Goal: Find specific page/section: Find specific page/section

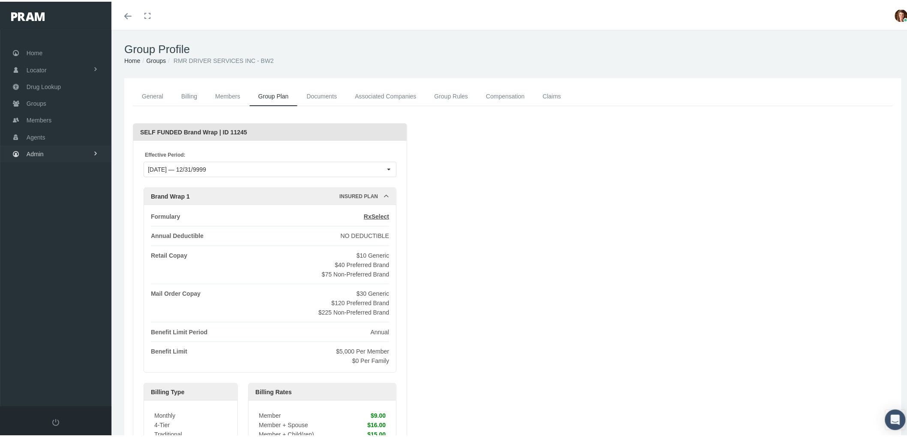
click at [39, 149] on span "Admin" at bounding box center [35, 152] width 17 height 16
click at [65, 201] on link "Claims" at bounding box center [55, 202] width 111 height 15
click at [72, 218] on link "PBM Invoices" at bounding box center [55, 220] width 111 height 15
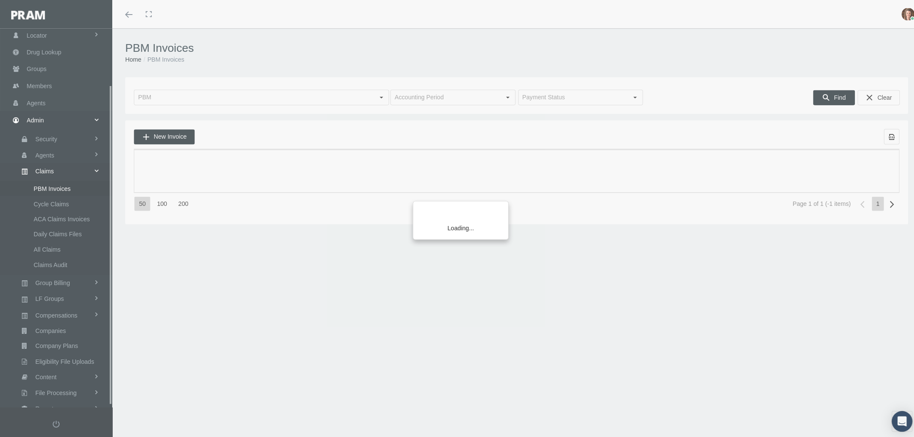
scroll to position [69, 0]
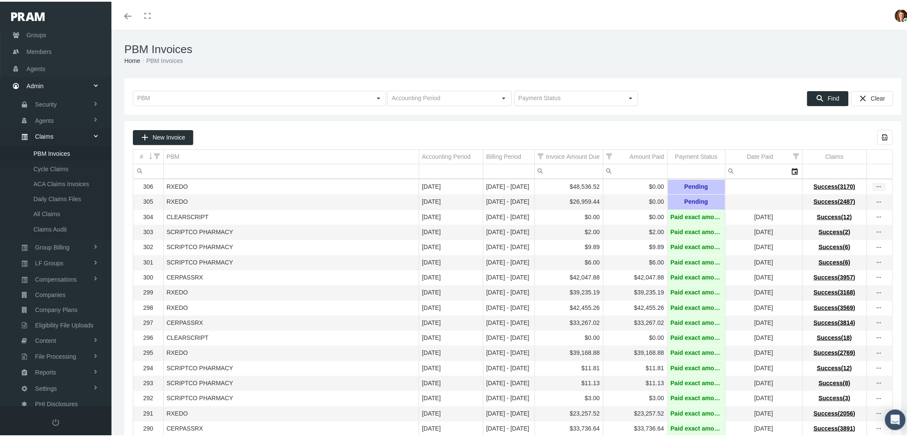
click at [875, 185] on icon "more" at bounding box center [879, 186] width 8 height 8
click at [851, 201] on div "View Invoice" at bounding box center [836, 201] width 84 height 18
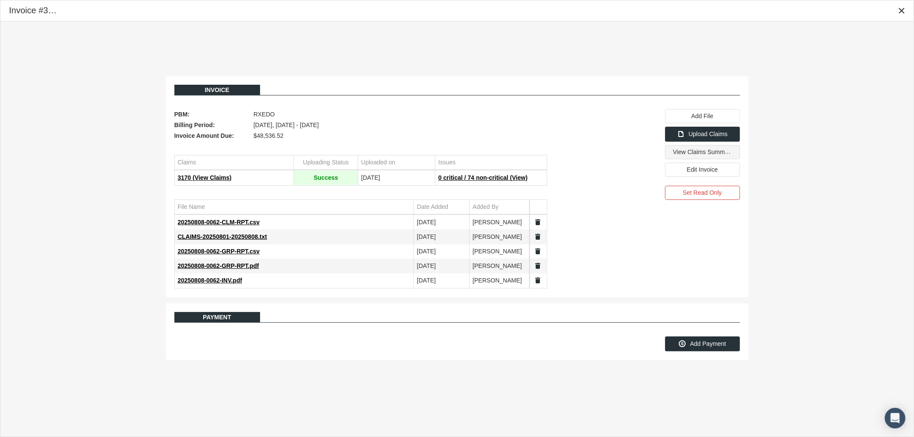
click at [699, 156] on span "View Claims Summary" at bounding box center [703, 151] width 60 height 7
click at [690, 156] on span "View Claims Summary" at bounding box center [703, 151] width 60 height 7
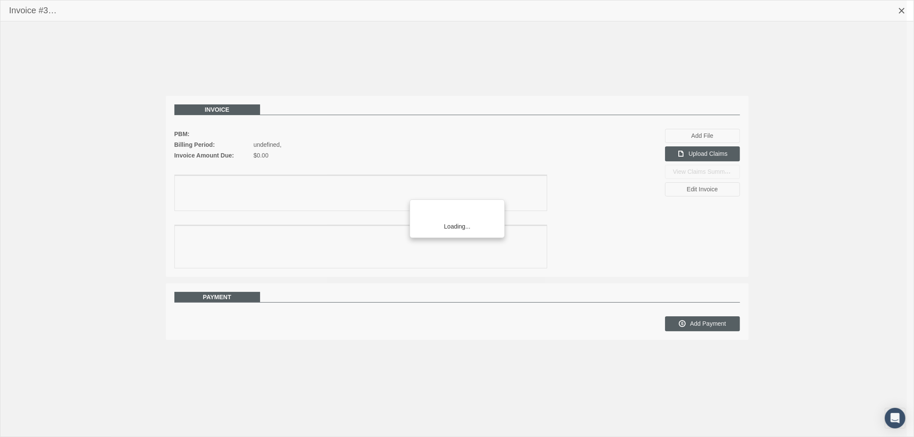
scroll to position [69, 0]
